Goal: Information Seeking & Learning: Learn about a topic

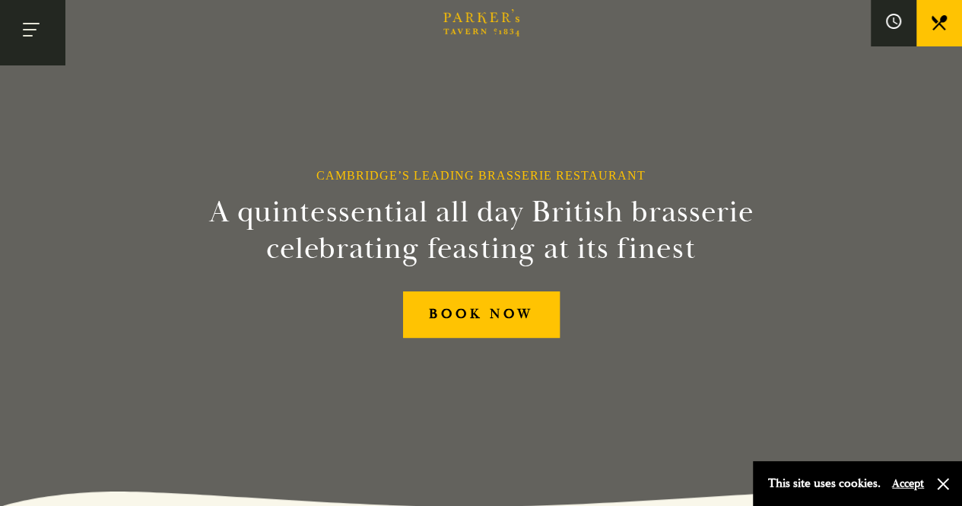
click at [44, 36] on button "Toggle navigation" at bounding box center [32, 32] width 65 height 65
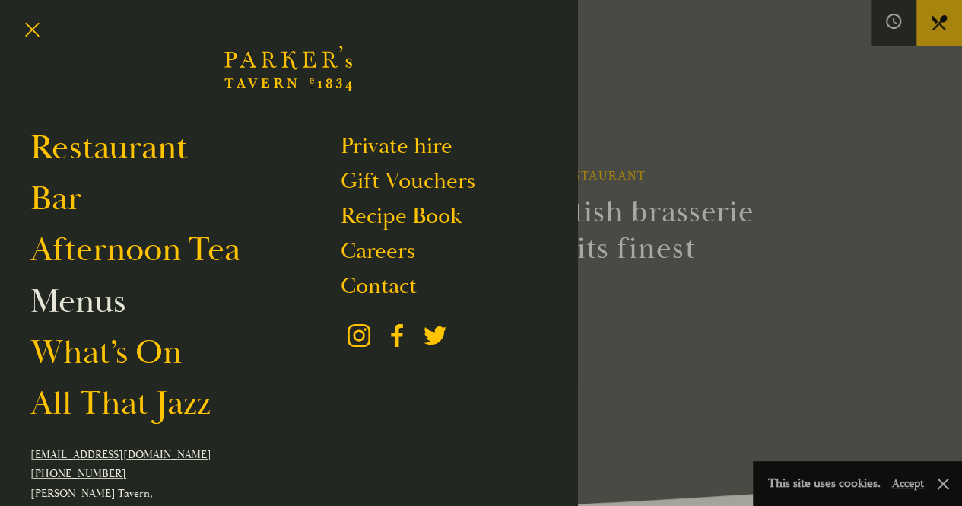
click at [75, 290] on link "Menus" at bounding box center [77, 301] width 95 height 43
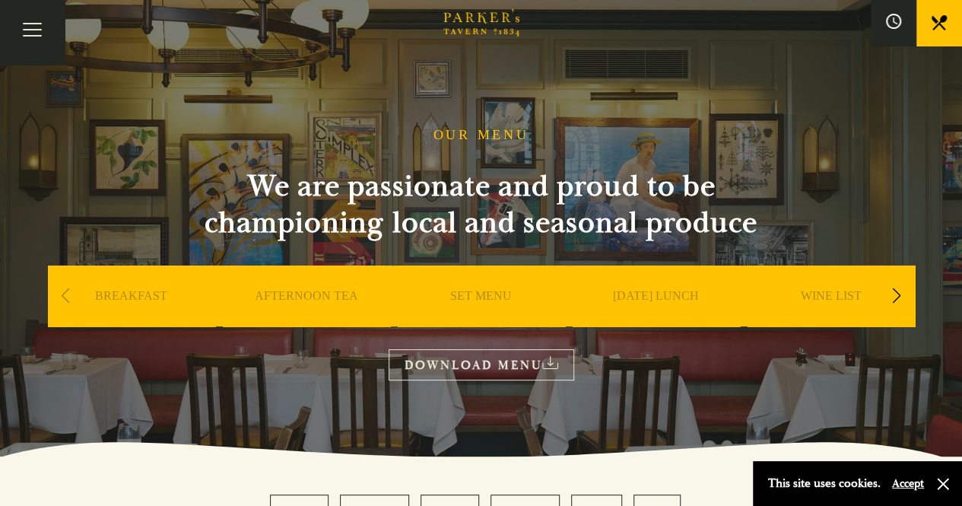
click at [895, 296] on div "Next slide" at bounding box center [897, 295] width 21 height 33
click at [843, 301] on link "A LA CARTE" at bounding box center [830, 318] width 71 height 61
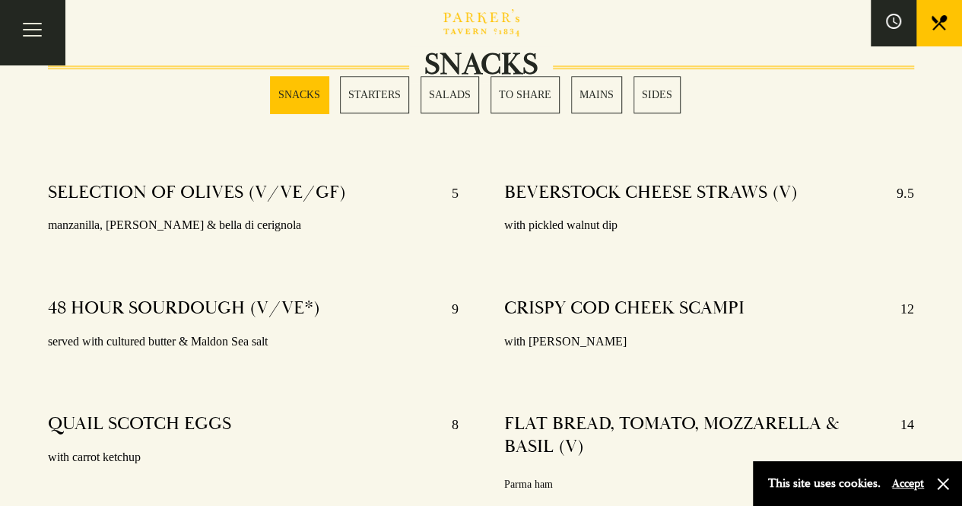
scroll to position [532, 0]
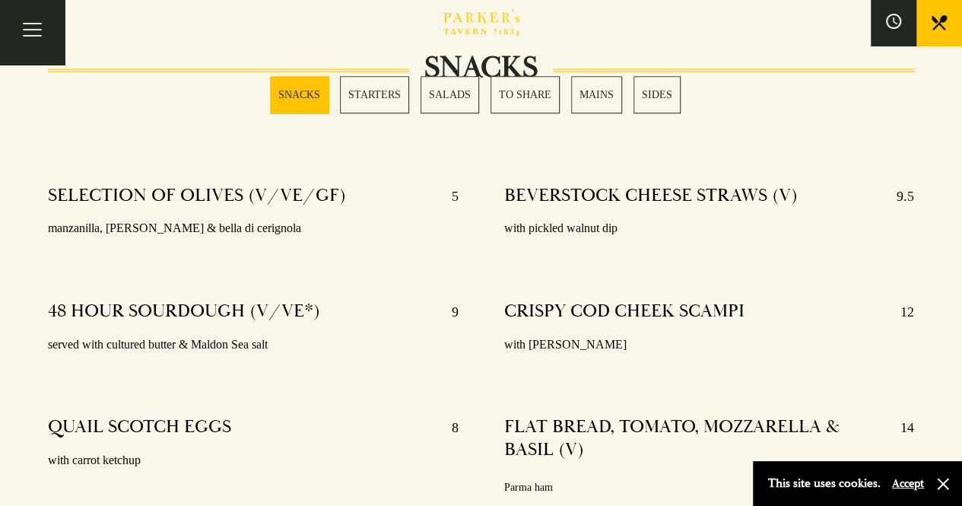
click at [586, 101] on link "MAINS" at bounding box center [596, 94] width 51 height 37
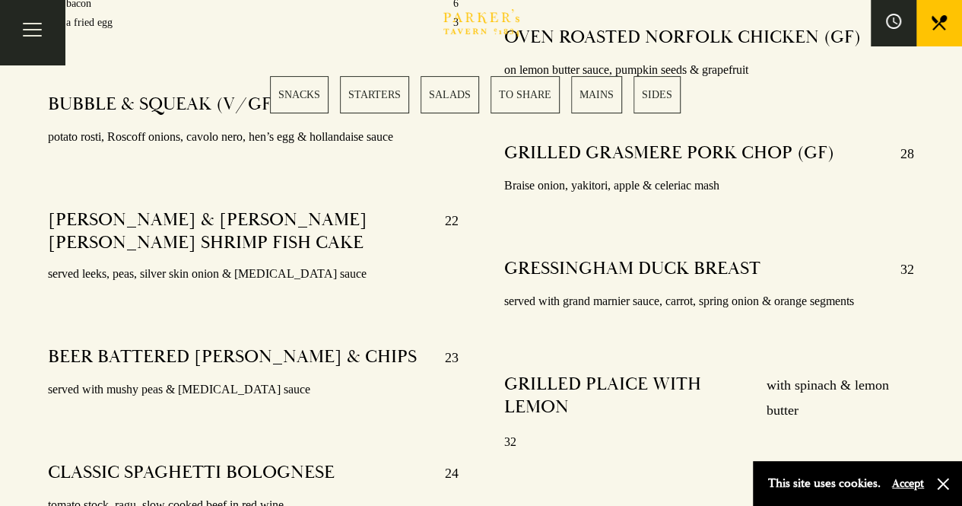
scroll to position [3031, 0]
